Goal: Transaction & Acquisition: Subscribe to service/newsletter

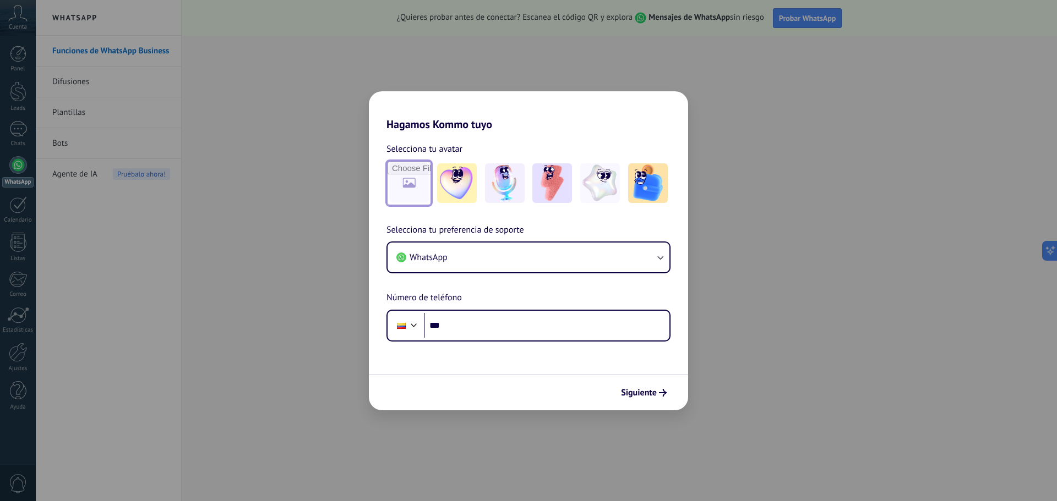
click at [426, 184] on input "file" at bounding box center [408, 183] width 43 height 43
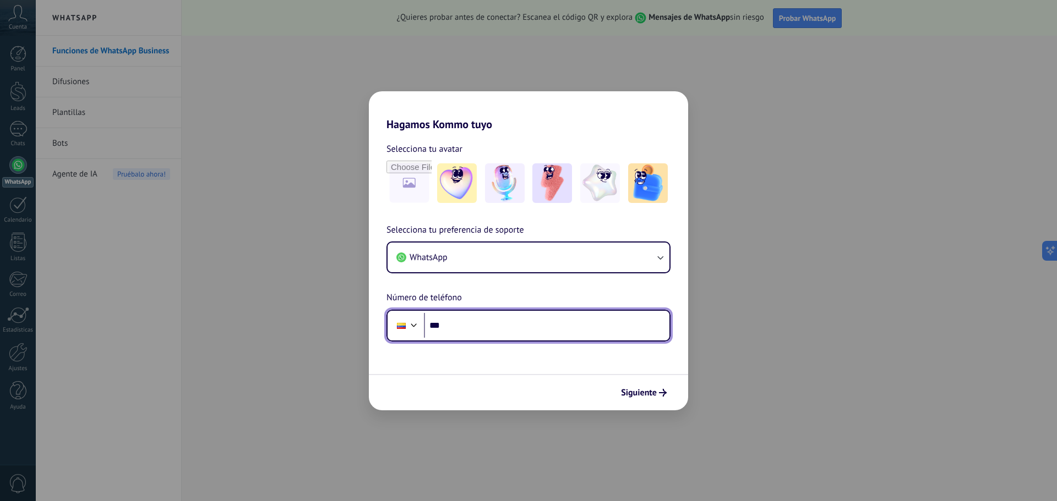
click at [454, 324] on input "***" at bounding box center [546, 325] width 245 height 25
type input "**********"
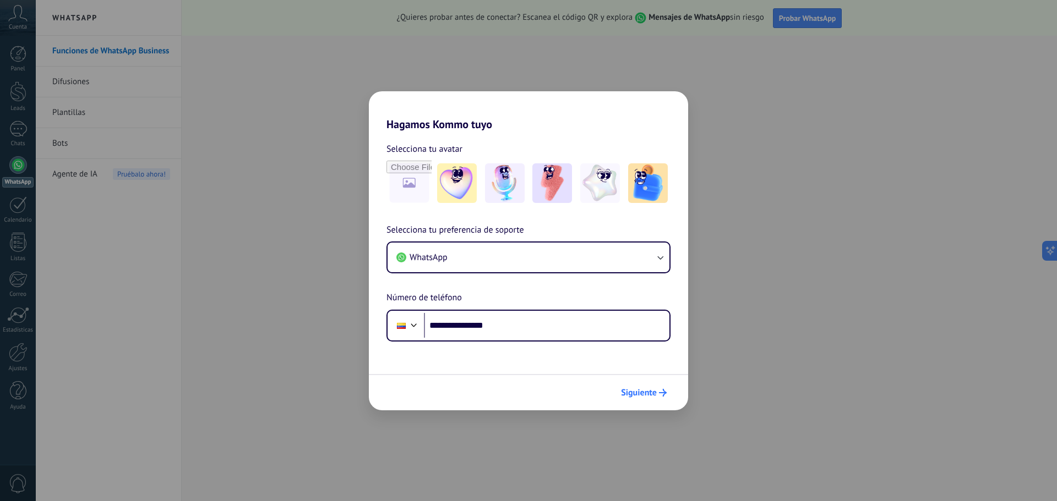
click at [648, 397] on span "Siguiente" at bounding box center [639, 393] width 36 height 8
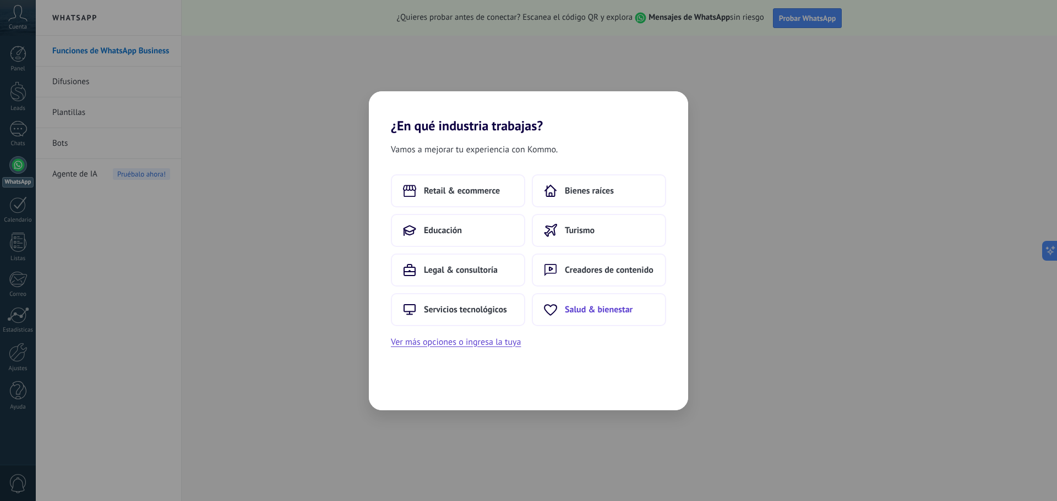
click at [586, 313] on span "Salud & bienestar" at bounding box center [599, 309] width 68 height 11
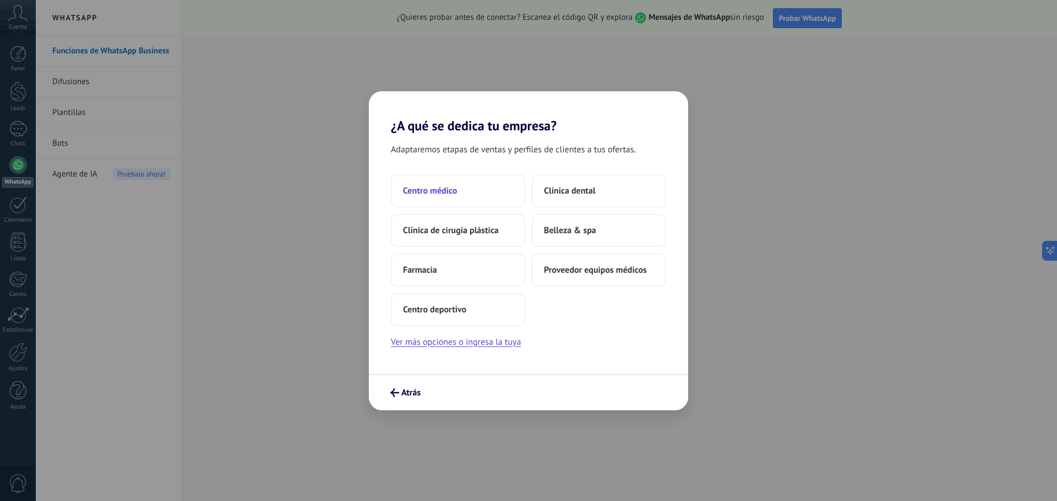
click at [449, 193] on span "Centro médico" at bounding box center [430, 190] width 54 height 11
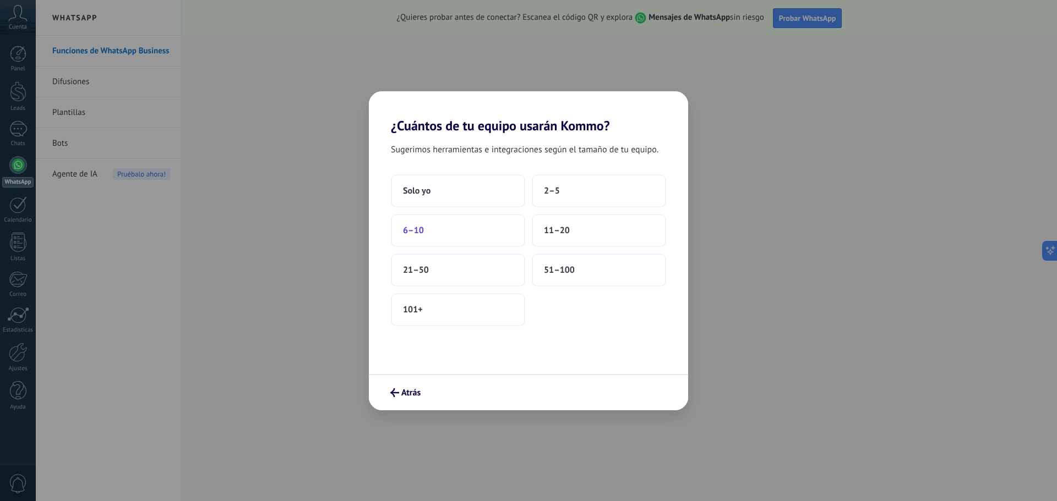
click at [482, 230] on button "6–10" at bounding box center [458, 230] width 134 height 33
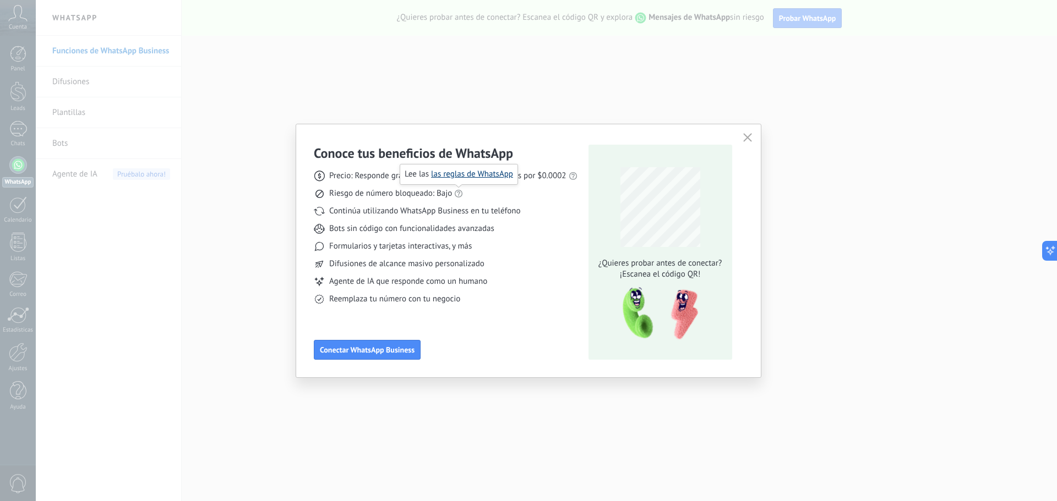
click at [480, 176] on link "las reglas de WhatsApp" at bounding box center [472, 174] width 82 height 10
click at [400, 344] on button "Conectar WhatsApp Business" at bounding box center [367, 350] width 107 height 20
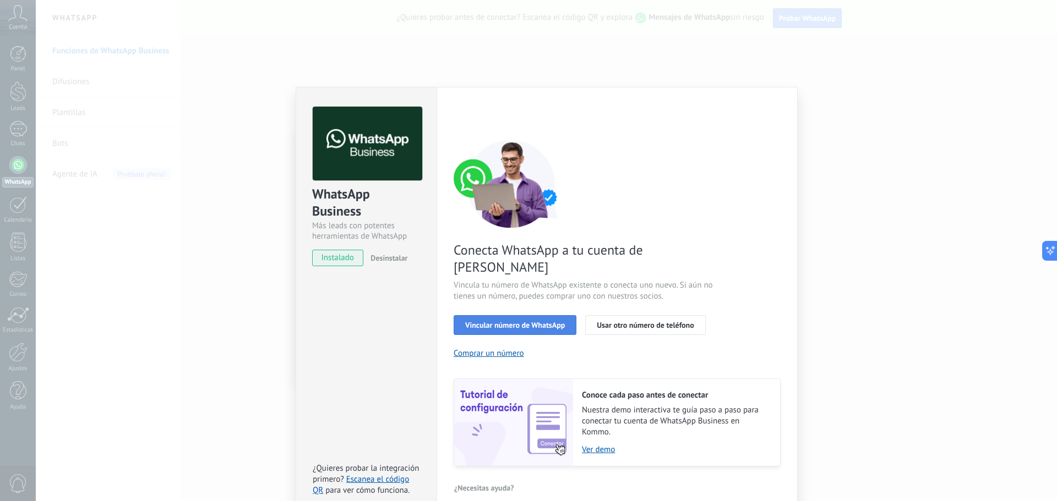
click at [536, 321] on span "Vincular número de WhatsApp" at bounding box center [515, 325] width 100 height 8
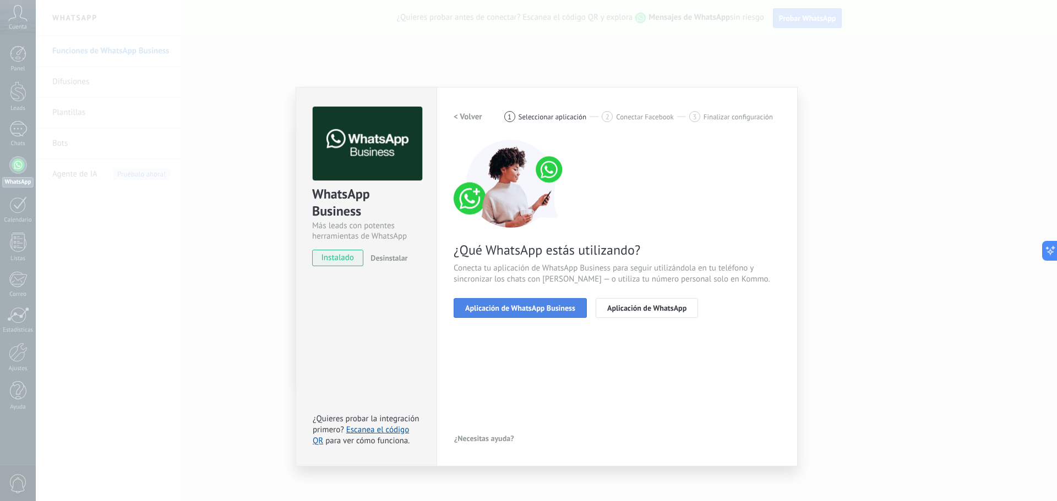
click at [547, 310] on span "Aplicación de WhatsApp Business" at bounding box center [520, 308] width 110 height 8
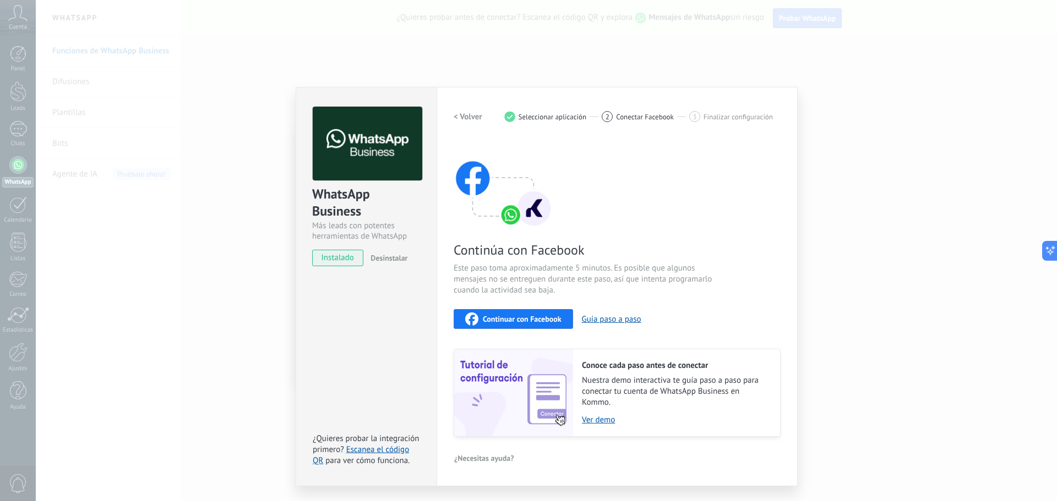
click at [545, 319] on span "Continuar con Facebook" at bounding box center [522, 319] width 79 height 8
click at [471, 118] on h2 "< Volver" at bounding box center [468, 117] width 29 height 10
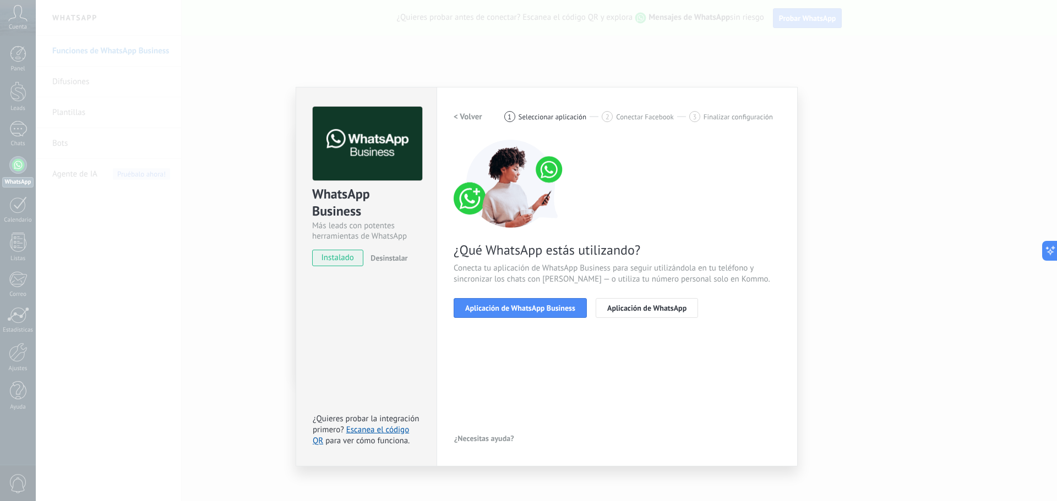
click at [471, 118] on h2 "< Volver" at bounding box center [468, 117] width 29 height 10
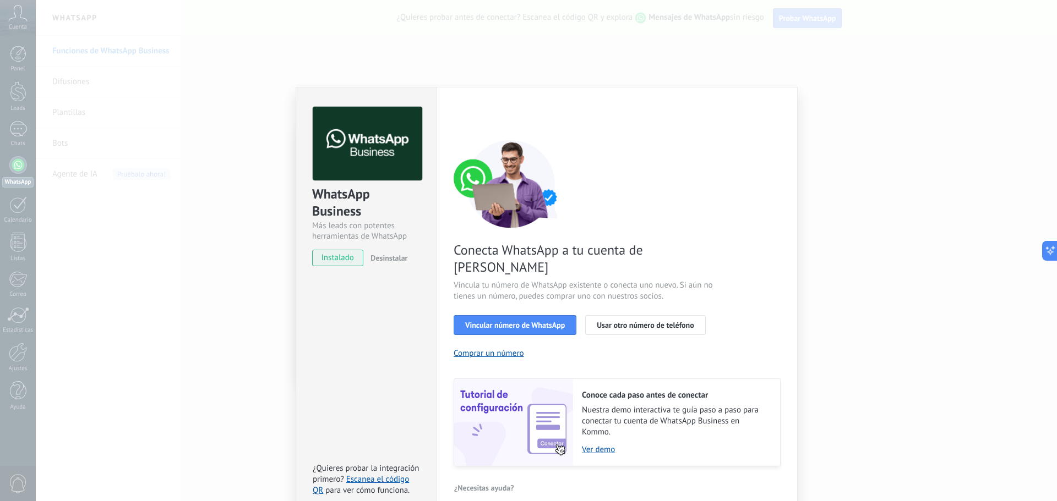
click at [247, 169] on div "WhatsApp Business Más leads con potentes herramientas de WhatsApp instalado Des…" at bounding box center [546, 250] width 1021 height 501
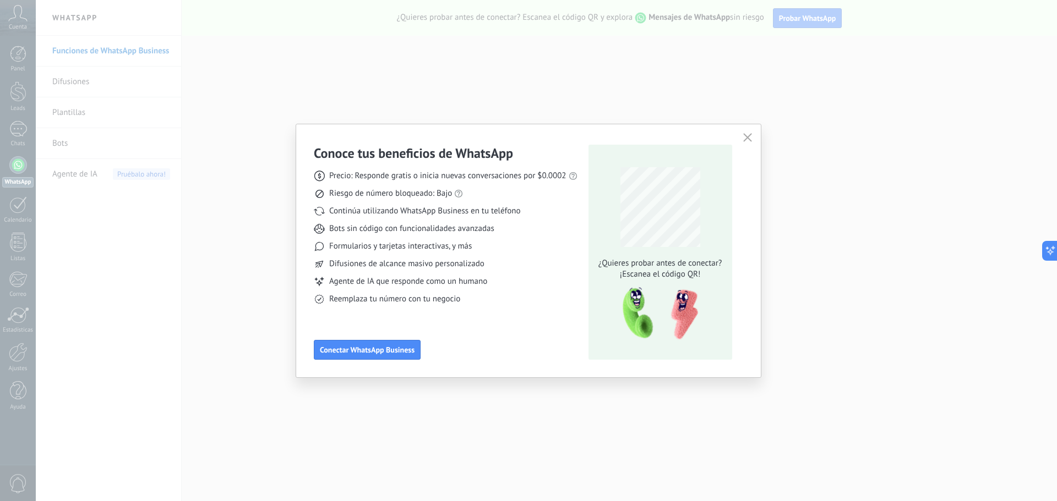
click at [744, 141] on icon "button" at bounding box center [747, 137] width 9 height 9
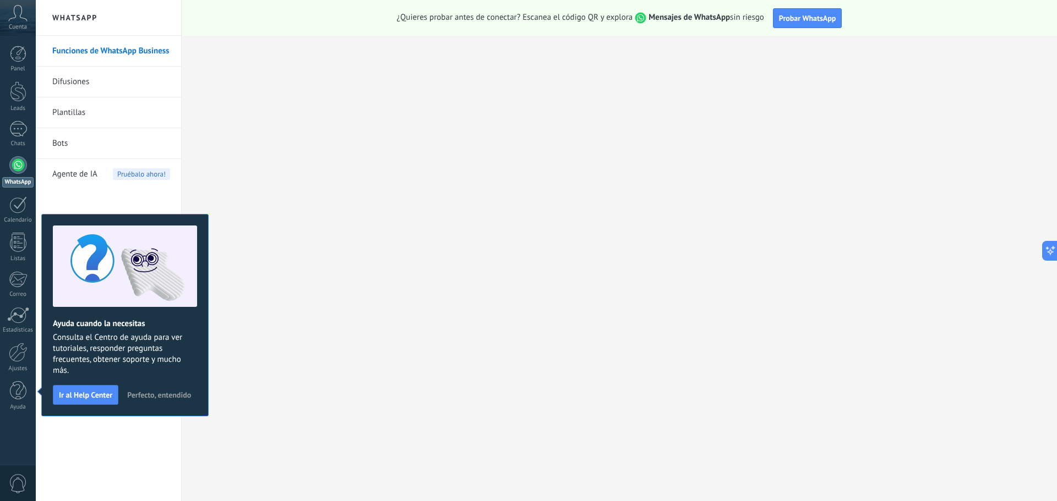
click at [168, 402] on button "Perfecto, entendido" at bounding box center [159, 395] width 74 height 17
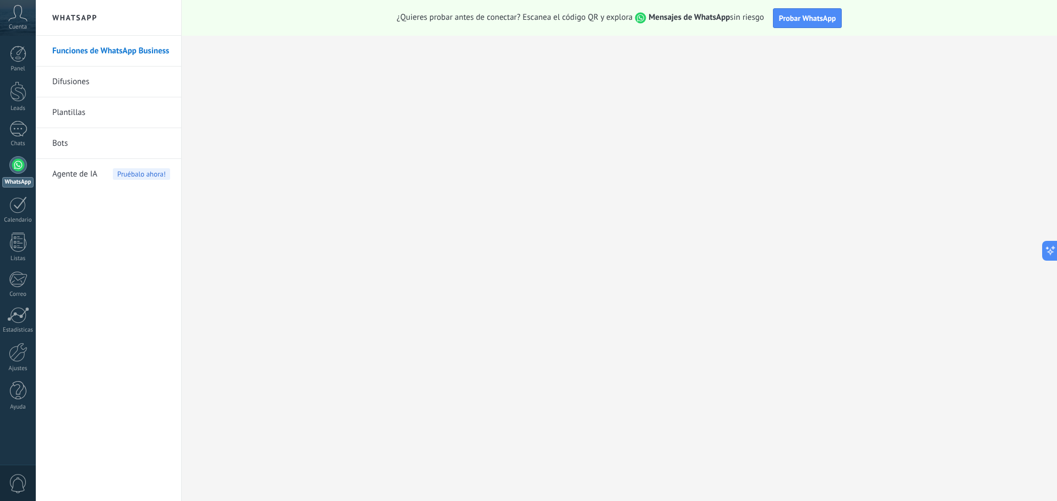
click at [21, 171] on div at bounding box center [18, 165] width 18 height 18
click at [112, 55] on link "Funciones de WhatsApp Business" at bounding box center [111, 51] width 118 height 31
click at [79, 140] on link "Bots" at bounding box center [111, 143] width 118 height 31
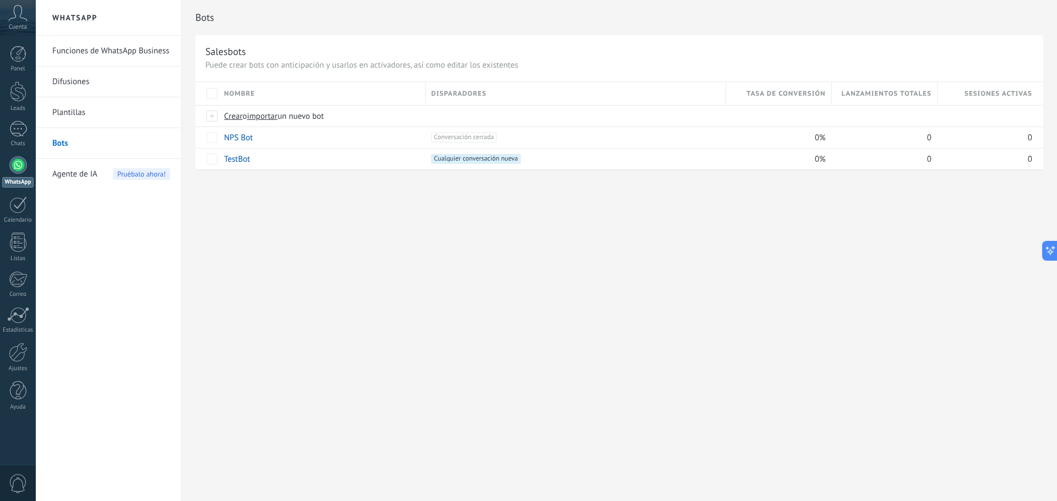
click at [20, 175] on link "WhatsApp" at bounding box center [18, 171] width 36 height 31
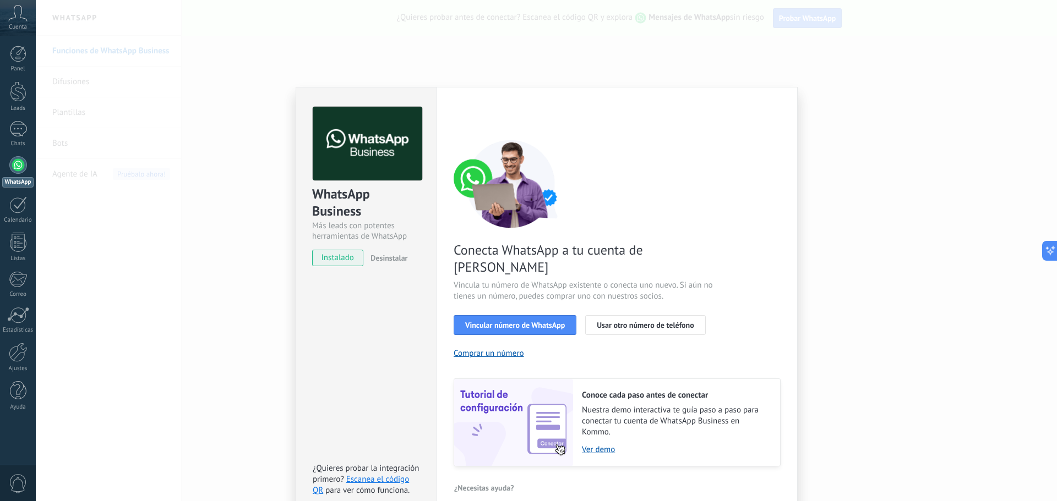
drag, startPoint x: 646, startPoint y: 313, endPoint x: 347, endPoint y: 326, distance: 299.2
click at [348, 326] on div "WhatsApp Business Más leads con potentes herramientas de WhatsApp instalado Des…" at bounding box center [547, 301] width 502 height 429
click at [384, 474] on link "Escanea el código QR" at bounding box center [361, 484] width 96 height 21
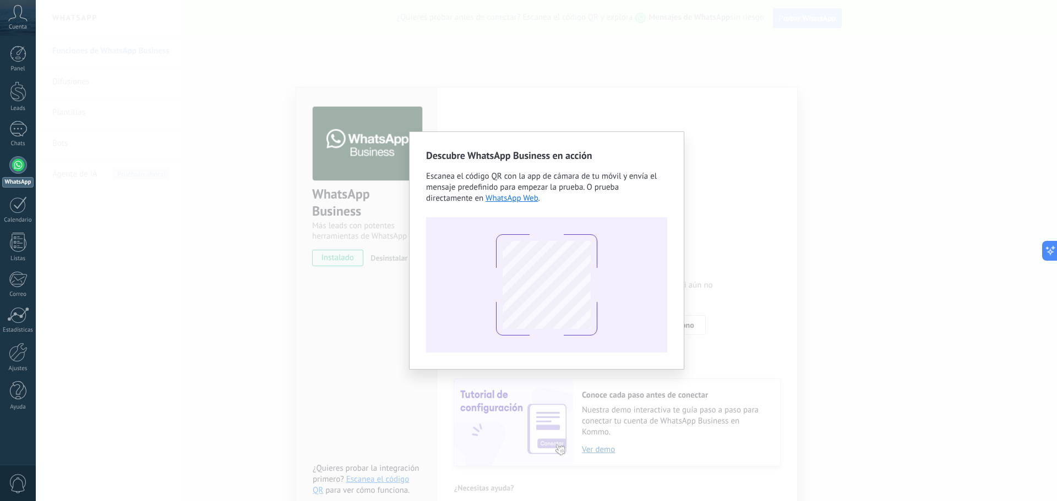
click at [736, 106] on div "Descubre WhatsApp Business en acción Escanea el código QR con la app de cámara …" at bounding box center [546, 250] width 1021 height 501
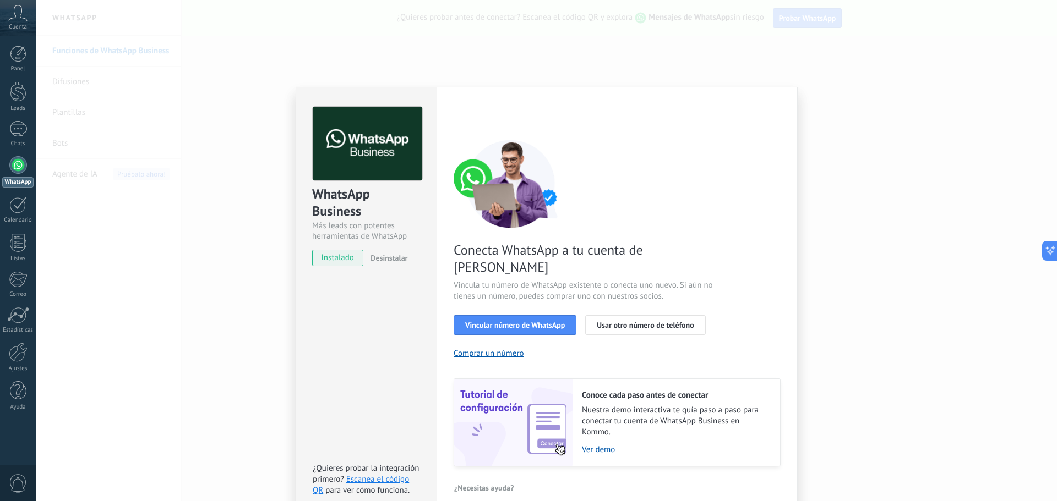
click at [128, 272] on div "WhatsApp Business Más leads con potentes herramientas de WhatsApp instalado Des…" at bounding box center [546, 250] width 1021 height 501
click at [877, 162] on div "WhatsApp Business Más leads con potentes herramientas de WhatsApp instalado Des…" at bounding box center [546, 250] width 1021 height 501
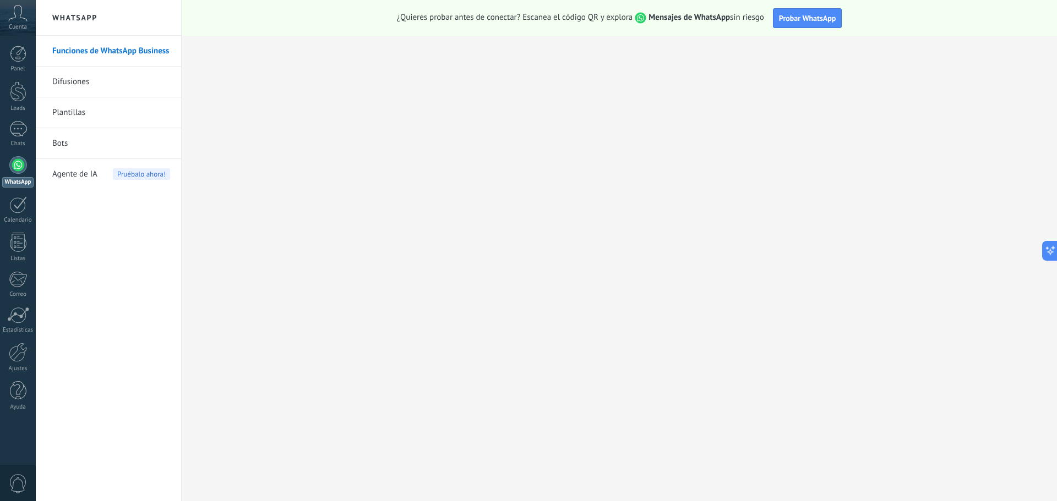
click at [878, 161] on div at bounding box center [546, 250] width 1021 height 501
click at [21, 59] on div at bounding box center [18, 54] width 17 height 17
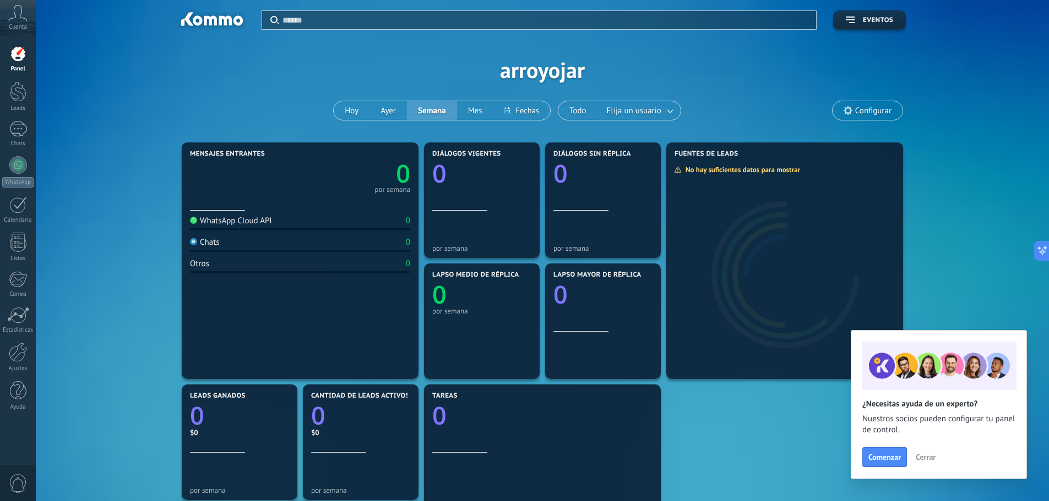
click at [27, 10] on icon at bounding box center [17, 13] width 19 height 17
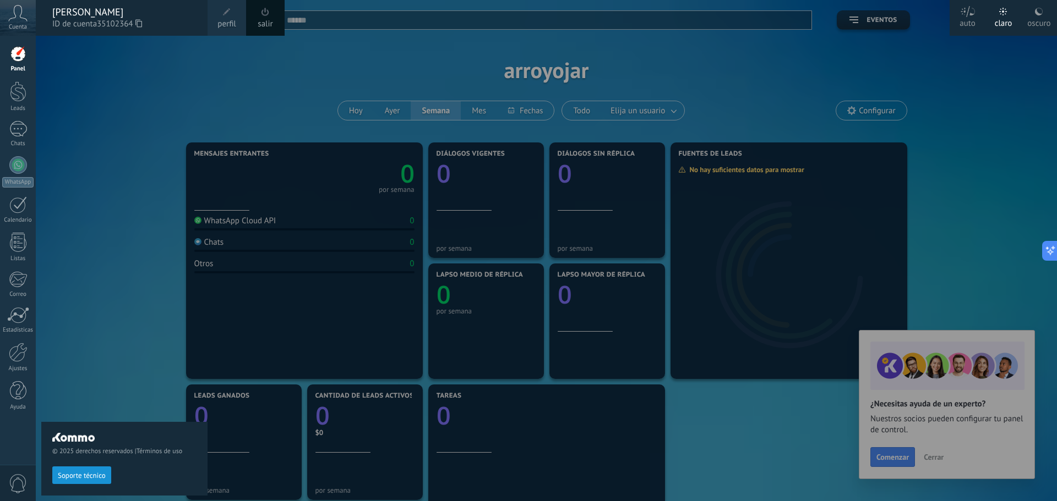
click at [211, 219] on div at bounding box center [564, 250] width 1057 height 501
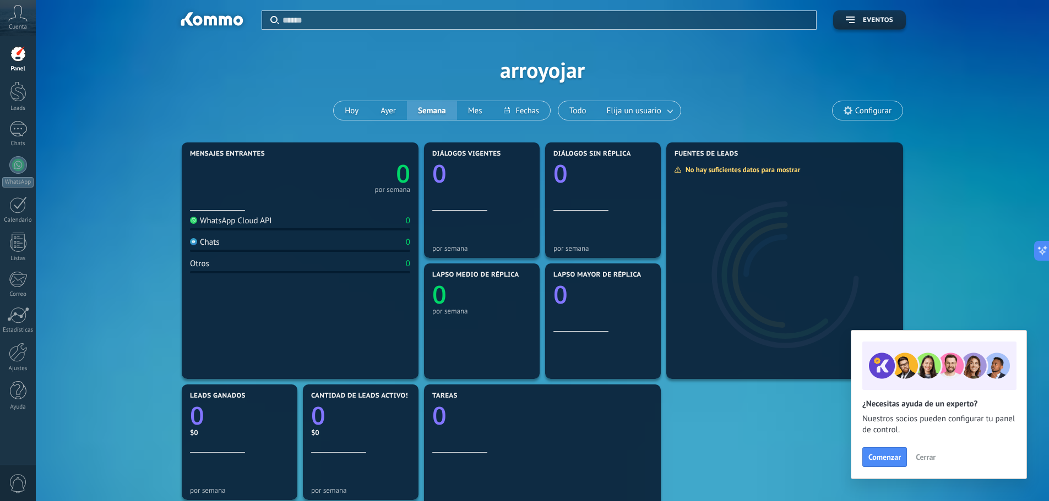
click at [201, 226] on div "WhatsApp Cloud API 0" at bounding box center [300, 223] width 220 height 15
click at [15, 171] on div at bounding box center [18, 165] width 18 height 18
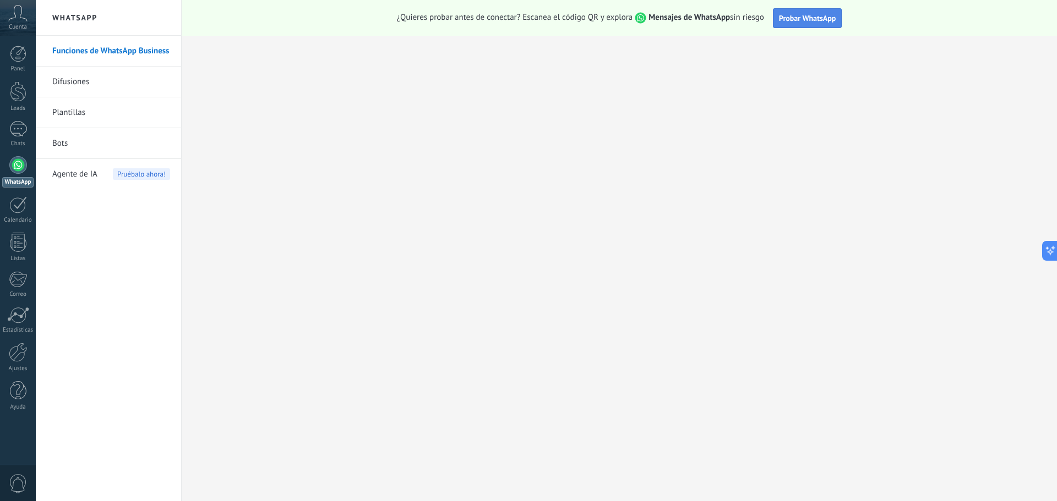
click at [776, 20] on button "Probar WhatsApp" at bounding box center [807, 18] width 69 height 20
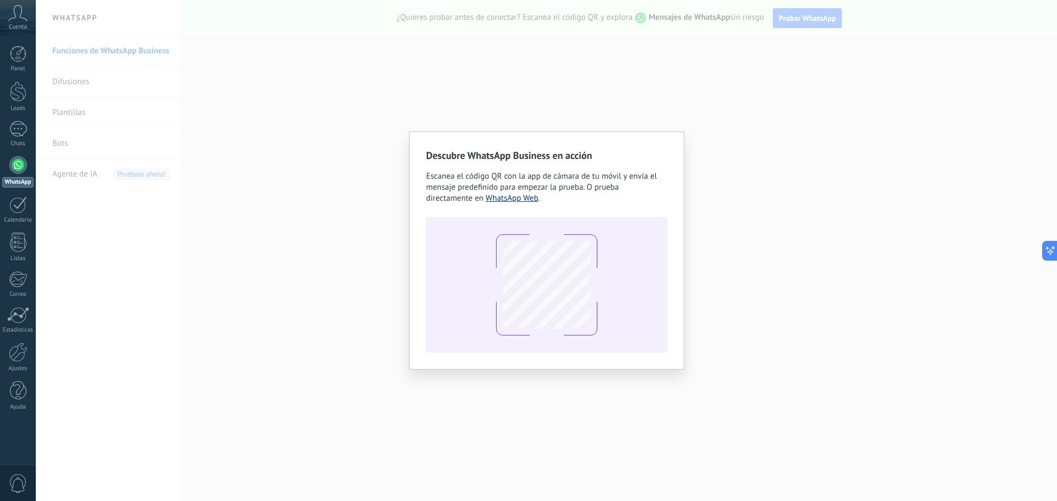
click at [522, 199] on link "WhatsApp Web" at bounding box center [511, 198] width 53 height 10
click at [304, 160] on div "Descubre WhatsApp Business en acción Escanea el código QR con la app de cámara …" at bounding box center [546, 250] width 1021 height 501
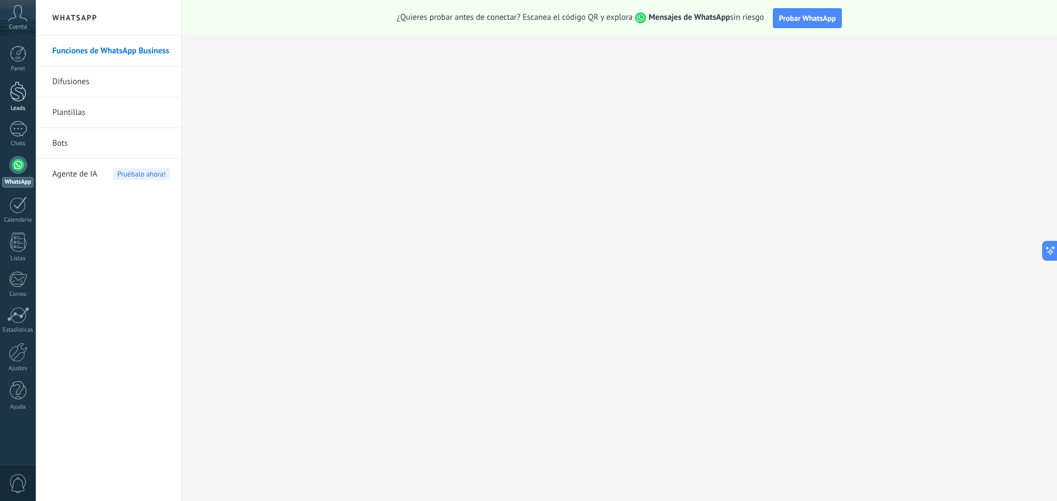
click at [15, 102] on link "Leads" at bounding box center [18, 96] width 36 height 31
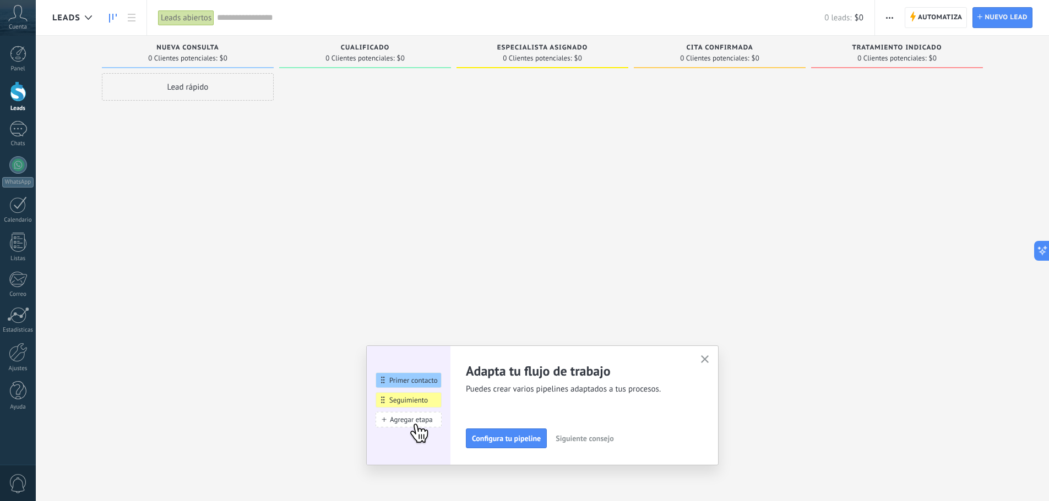
click at [708, 362] on icon "button" at bounding box center [705, 360] width 8 height 8
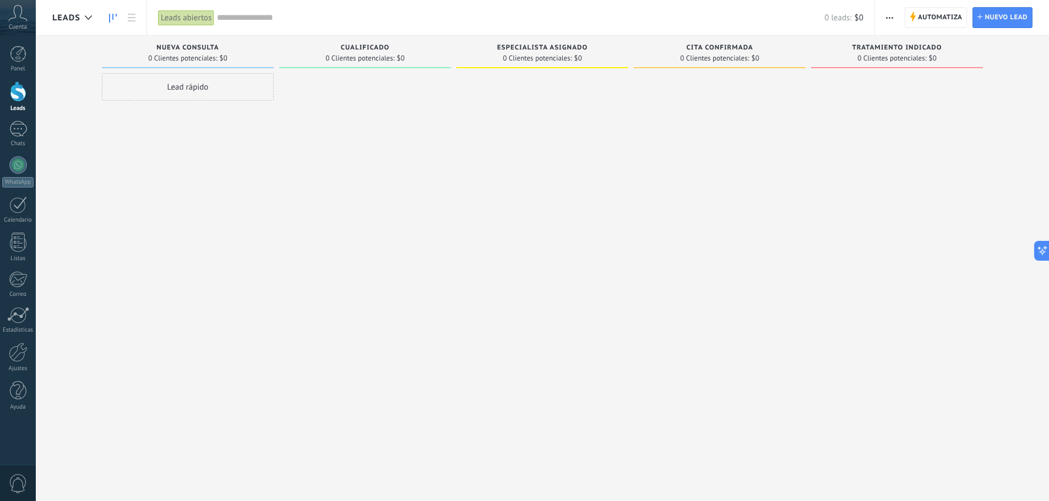
click at [172, 83] on div "Lead rápido" at bounding box center [188, 87] width 172 height 28
click at [159, 173] on input "text" at bounding box center [186, 169] width 161 height 16
click at [302, 95] on div at bounding box center [365, 252] width 172 height 358
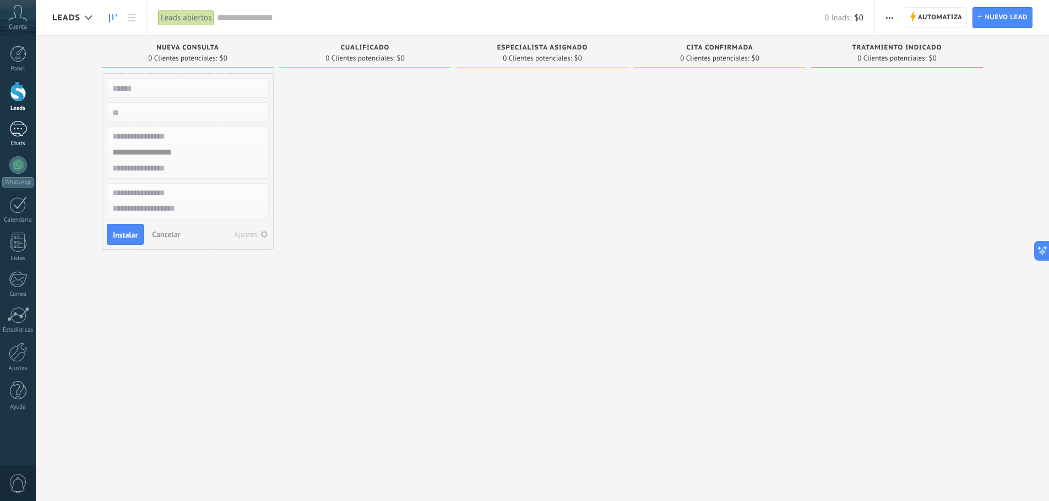
click at [10, 125] on div at bounding box center [18, 129] width 18 height 16
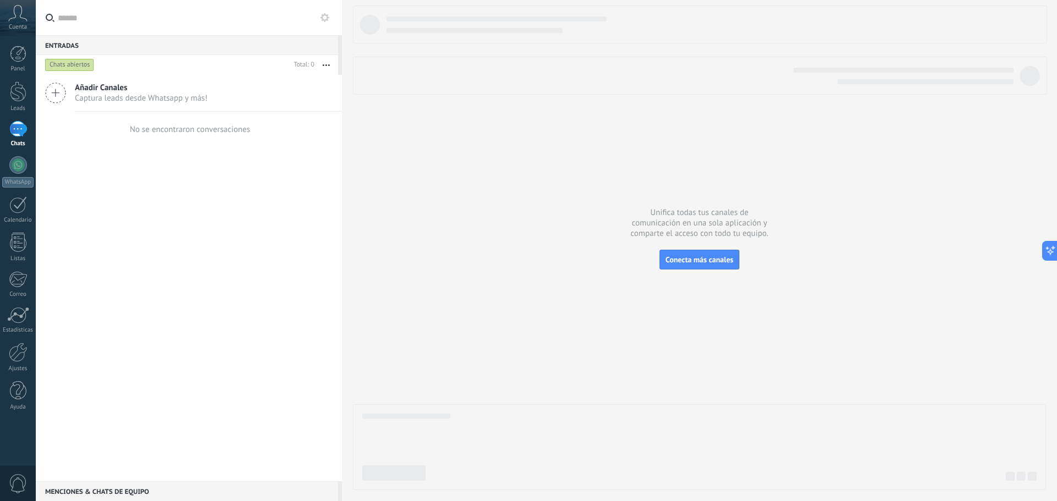
click at [133, 90] on span "Añadir Canales" at bounding box center [141, 88] width 133 height 10
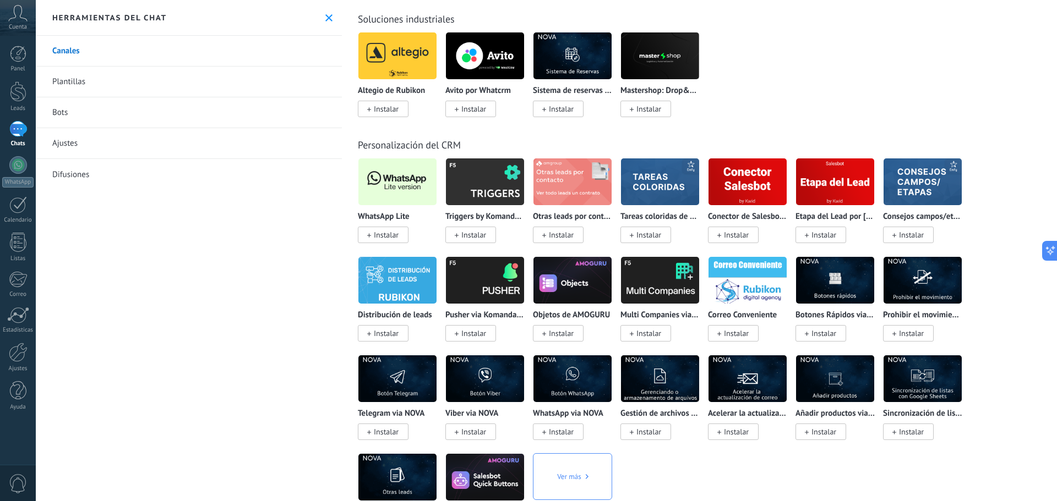
scroll to position [2037, 0]
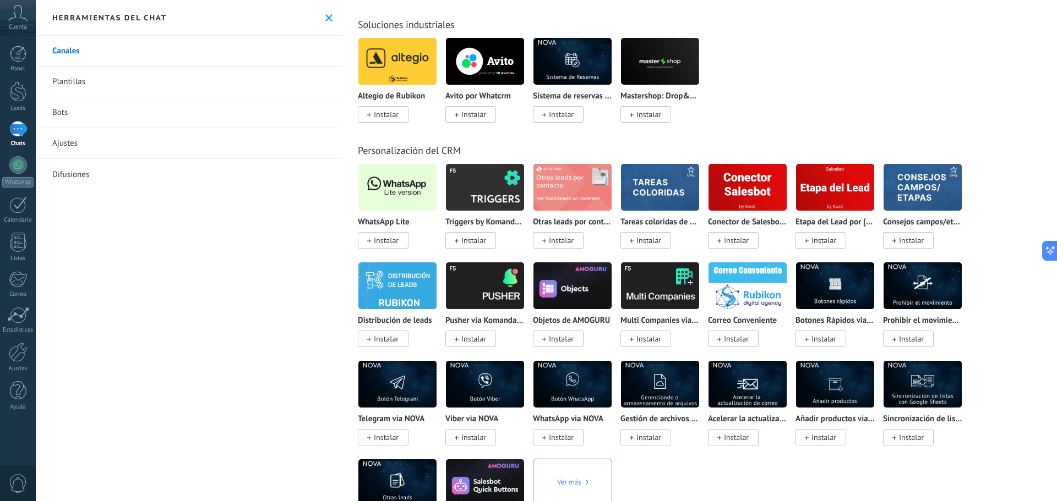
click at [384, 242] on span "Instalar" at bounding box center [386, 241] width 25 height 10
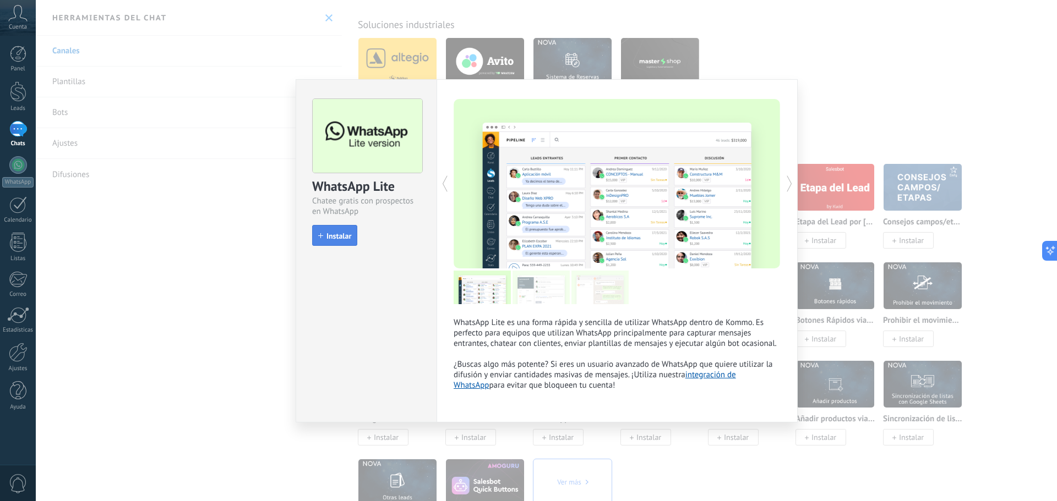
click at [337, 233] on span "Instalar" at bounding box center [338, 236] width 25 height 8
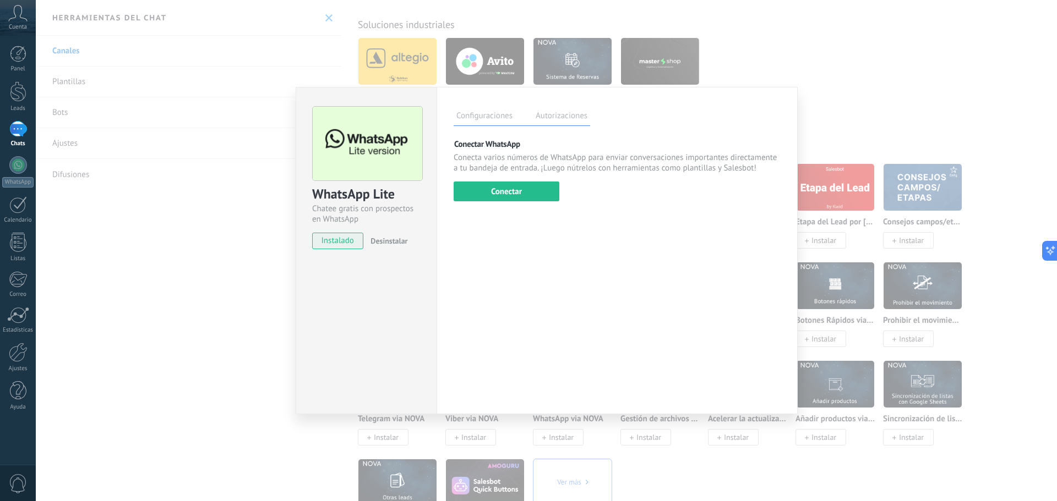
click at [550, 113] on label "Autorizaciones" at bounding box center [561, 118] width 57 height 16
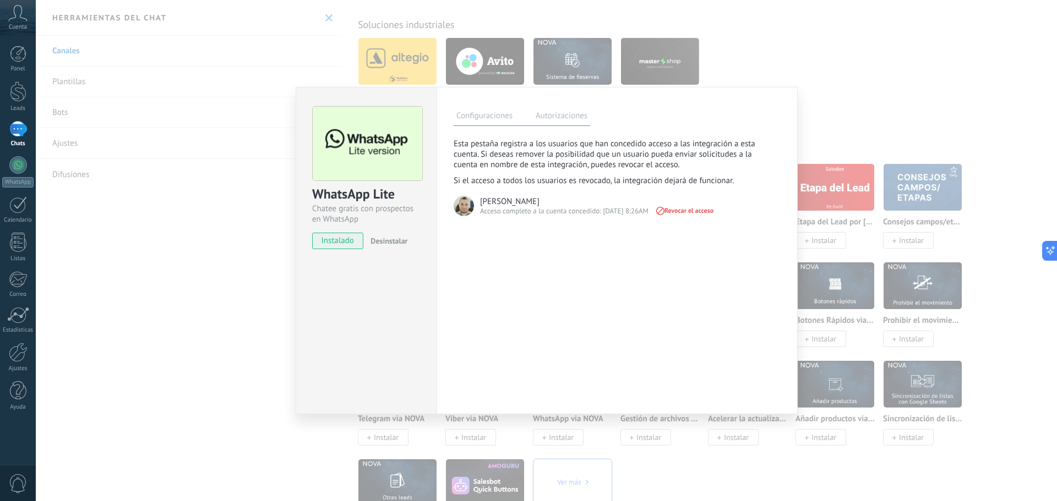
click at [225, 103] on div "WhatsApp Lite Chatee gratis con prospectos en WhatsApp instalado Desinstalar Co…" at bounding box center [546, 250] width 1021 height 501
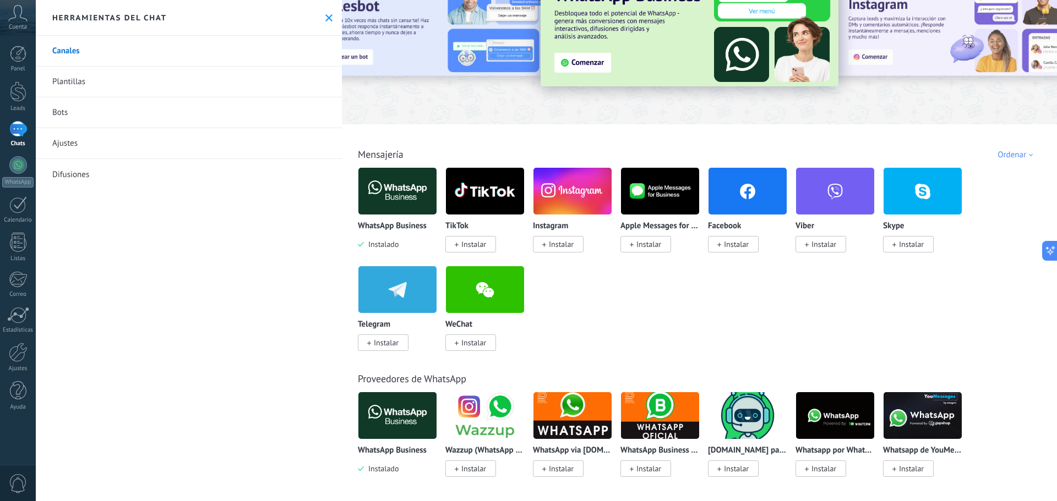
scroll to position [0, 0]
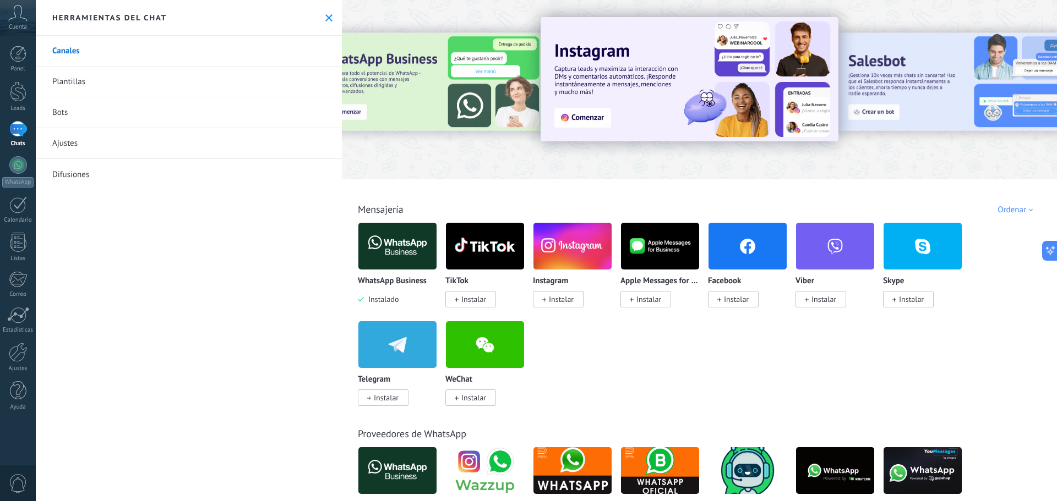
click at [402, 247] on img at bounding box center [397, 246] width 78 height 53
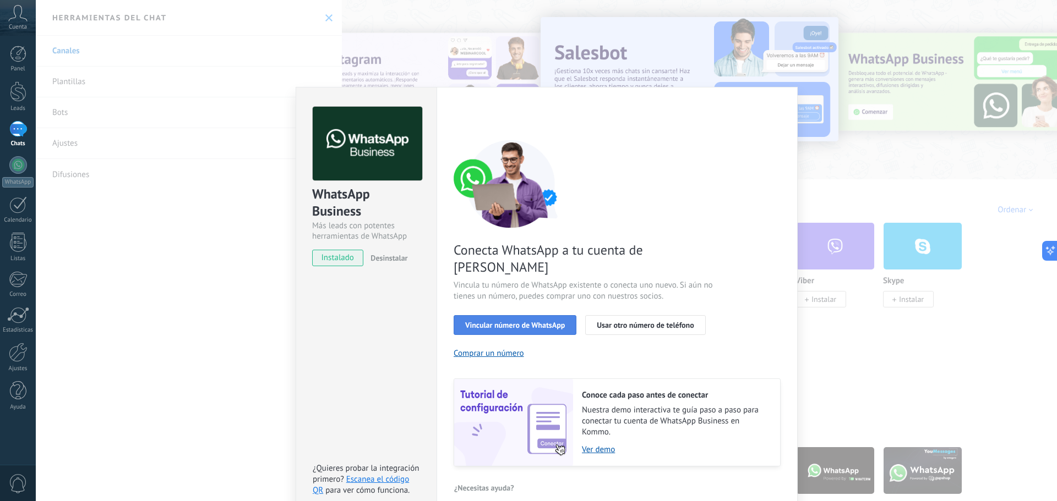
click at [514, 321] on span "Vincular número de WhatsApp" at bounding box center [515, 325] width 100 height 8
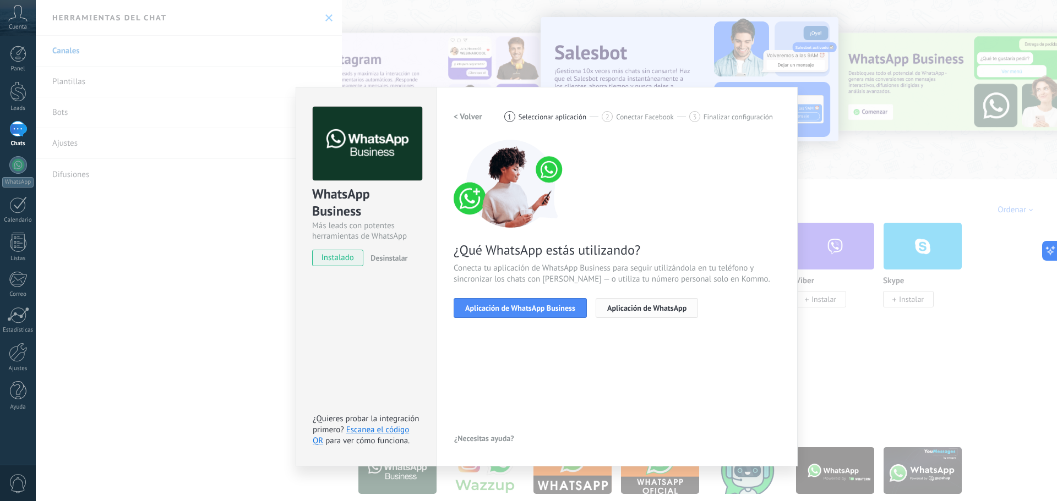
click at [623, 310] on span "Aplicación de WhatsApp" at bounding box center [646, 308] width 79 height 8
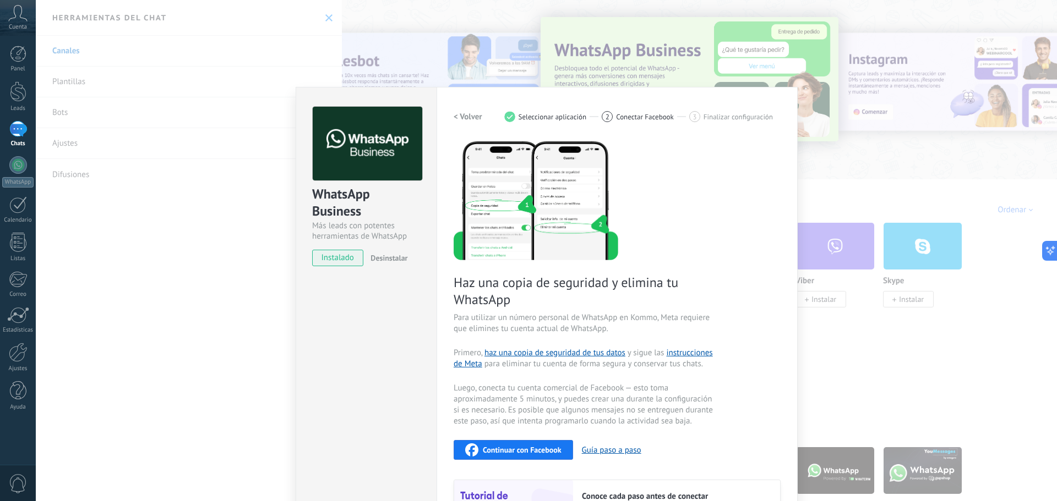
click at [467, 116] on h2 "< Volver" at bounding box center [468, 117] width 29 height 10
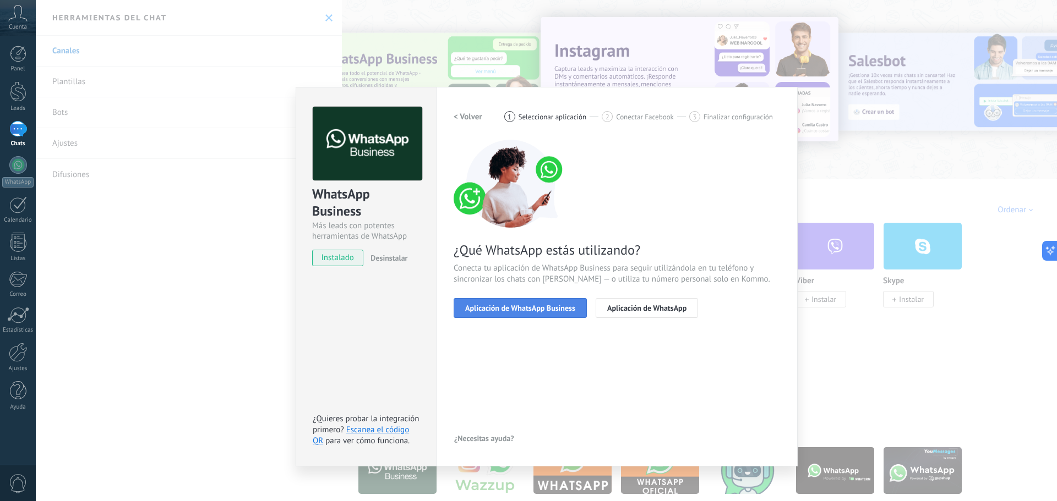
click at [564, 302] on button "Aplicación de WhatsApp Business" at bounding box center [520, 308] width 133 height 20
